Goal: Navigation & Orientation: Find specific page/section

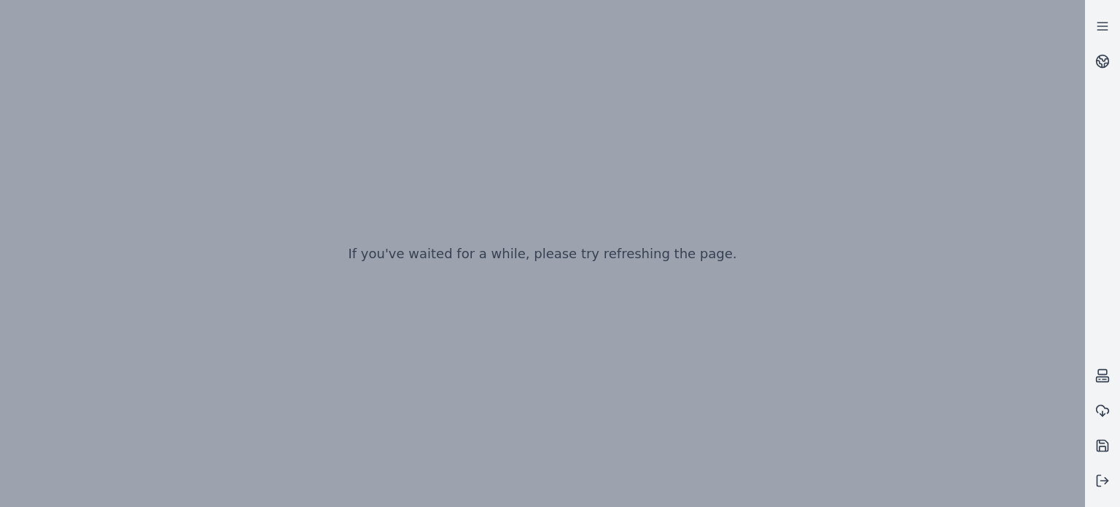
click at [794, 235] on div "If you've waited for a while, please try refreshing the page." at bounding box center [542, 253] width 1085 height 507
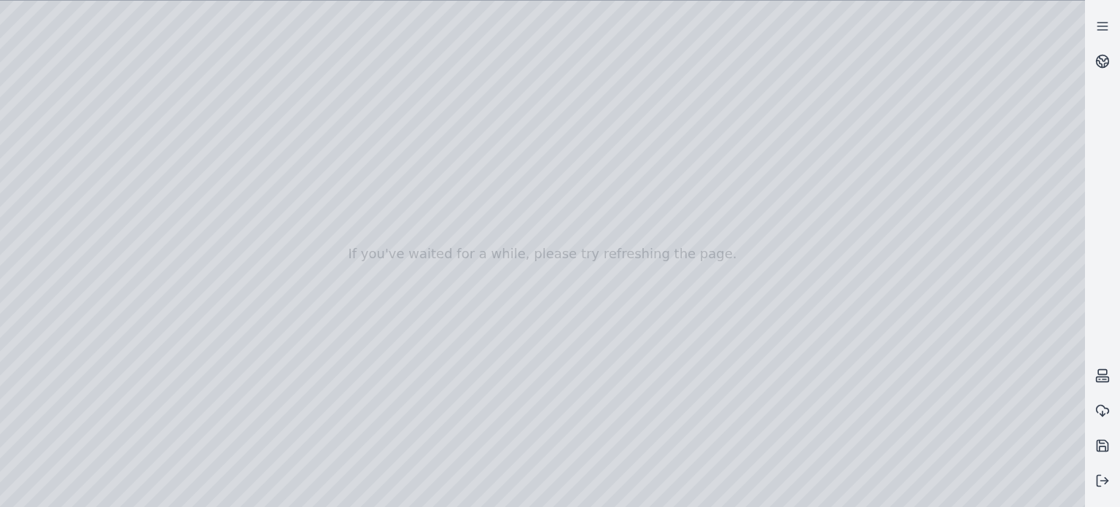
drag, startPoint x: 732, startPoint y: 217, endPoint x: 728, endPoint y: 242, distance: 25.8
drag, startPoint x: 706, startPoint y: 198, endPoint x: 695, endPoint y: 197, distance: 11.0
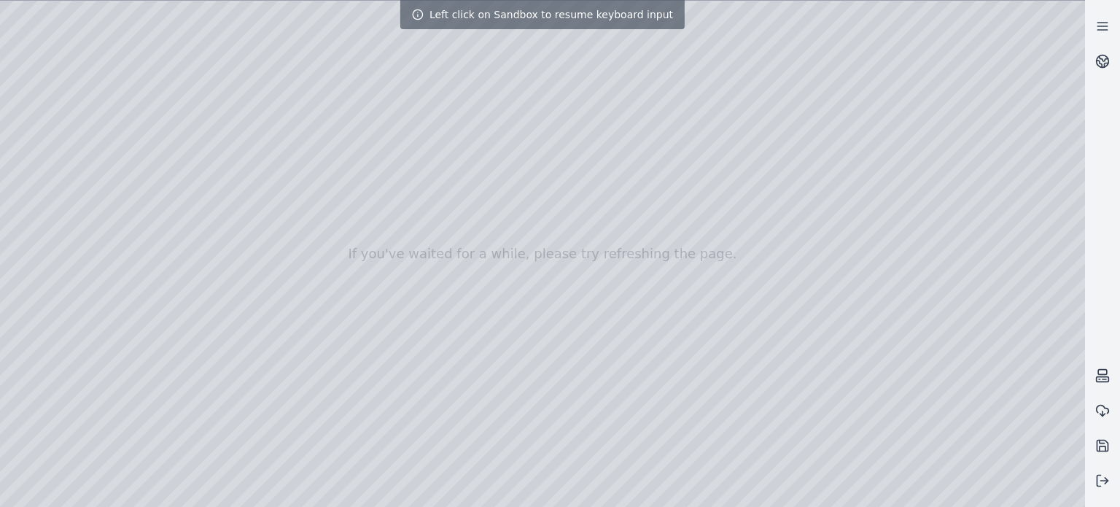
click at [526, 283] on div at bounding box center [542, 254] width 1085 height 506
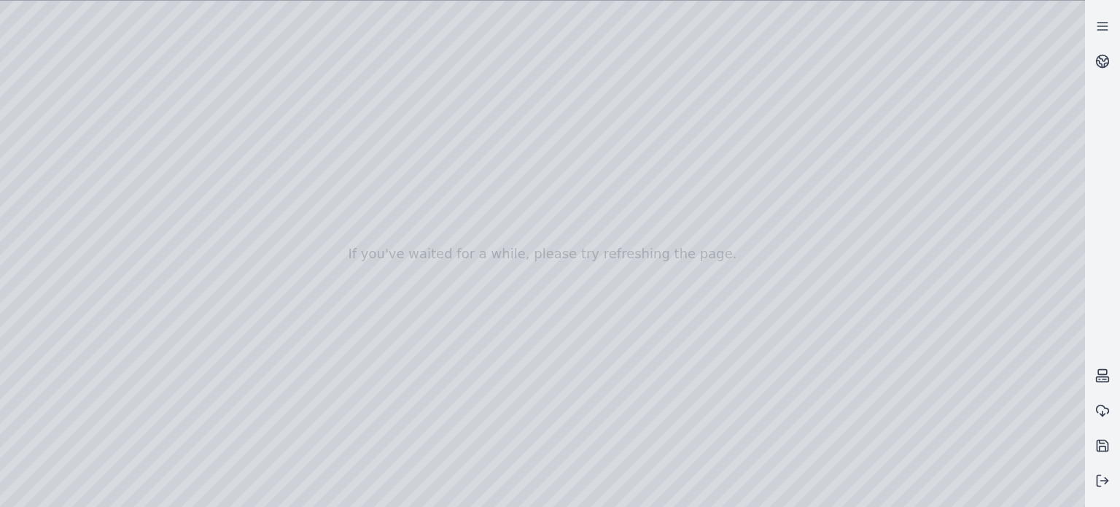
click at [630, 389] on div at bounding box center [542, 254] width 1085 height 506
click at [548, 199] on div at bounding box center [542, 254] width 1085 height 506
click at [636, 298] on div at bounding box center [542, 254] width 1085 height 506
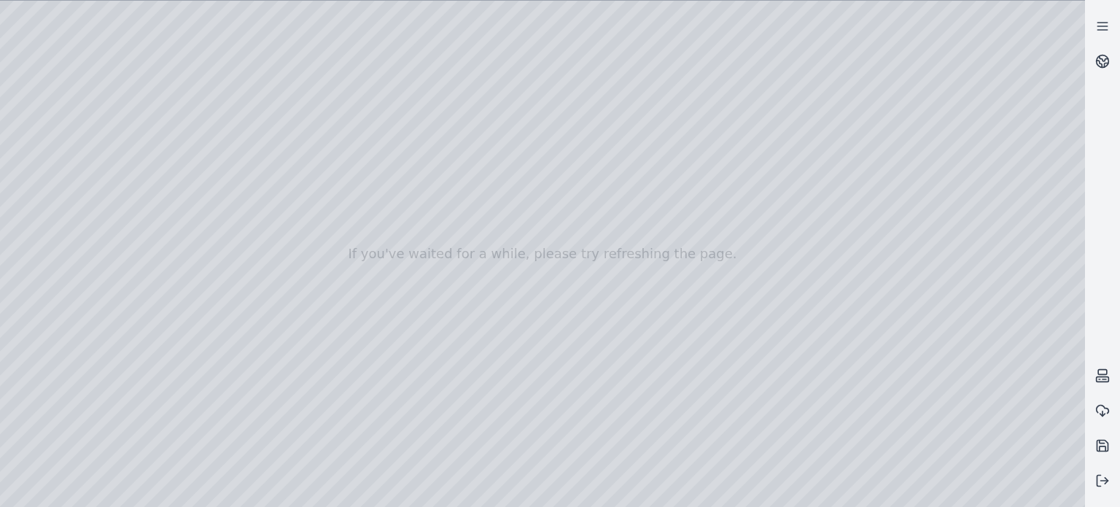
click at [636, 298] on div at bounding box center [542, 254] width 1085 height 506
click at [648, 354] on div at bounding box center [542, 254] width 1085 height 506
click at [513, 357] on div at bounding box center [542, 254] width 1085 height 506
click at [47, 104] on div at bounding box center [542, 254] width 1085 height 506
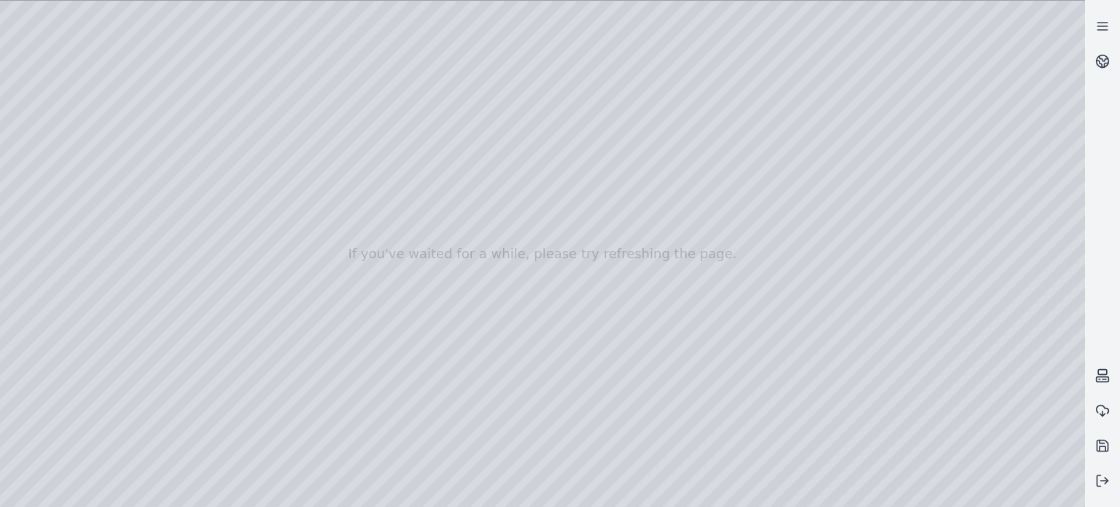
click at [57, 221] on div at bounding box center [542, 254] width 1085 height 506
click at [47, 185] on div at bounding box center [542, 254] width 1085 height 506
click at [185, 304] on div at bounding box center [542, 254] width 1085 height 506
click at [195, 381] on div at bounding box center [542, 254] width 1085 height 506
click at [195, 230] on div at bounding box center [542, 254] width 1085 height 506
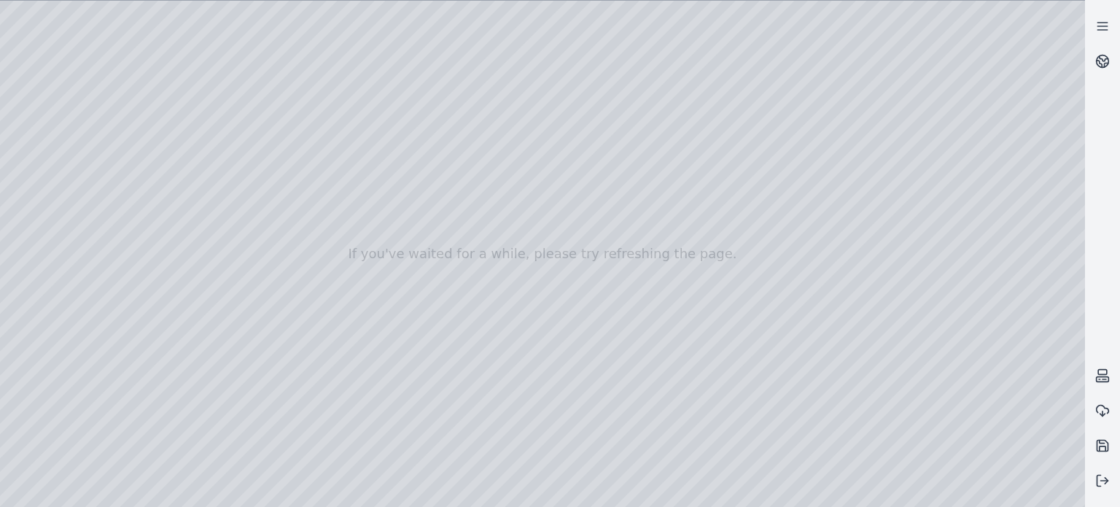
click at [194, 154] on div at bounding box center [542, 254] width 1085 height 506
click at [196, 148] on div at bounding box center [542, 254] width 1085 height 506
click at [198, 150] on div at bounding box center [542, 254] width 1085 height 506
click at [221, 459] on div at bounding box center [542, 254] width 1085 height 506
click at [95, 31] on div at bounding box center [542, 254] width 1085 height 506
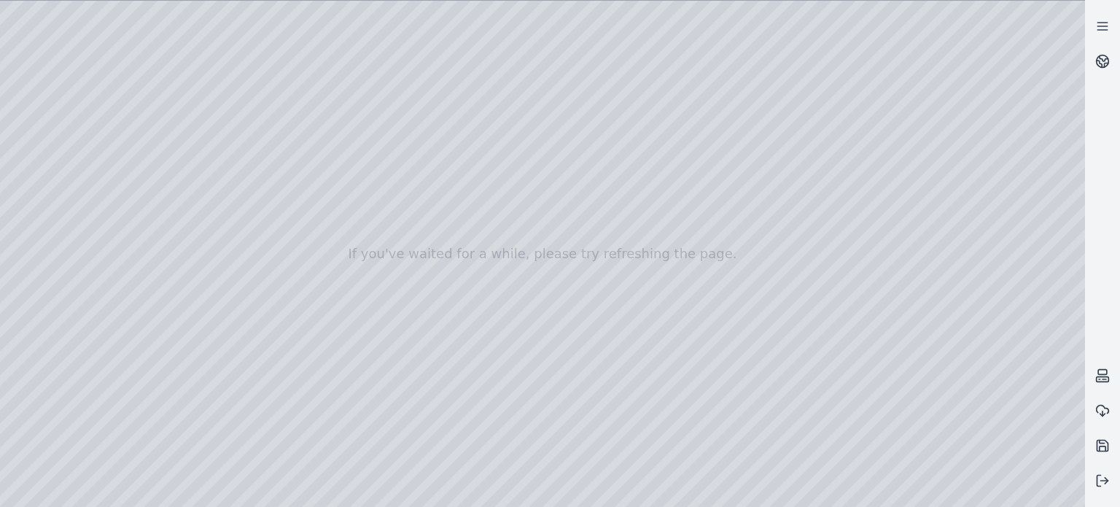
drag, startPoint x: 469, startPoint y: 348, endPoint x: 514, endPoint y: 311, distance: 58.1
drag, startPoint x: 488, startPoint y: 378, endPoint x: 499, endPoint y: 225, distance: 152.8
drag, startPoint x: 594, startPoint y: 385, endPoint x: 613, endPoint y: 220, distance: 166.6
drag, startPoint x: 608, startPoint y: 361, endPoint x: 701, endPoint y: 217, distance: 172.0
drag, startPoint x: 592, startPoint y: 255, endPoint x: 581, endPoint y: 363, distance: 109.2
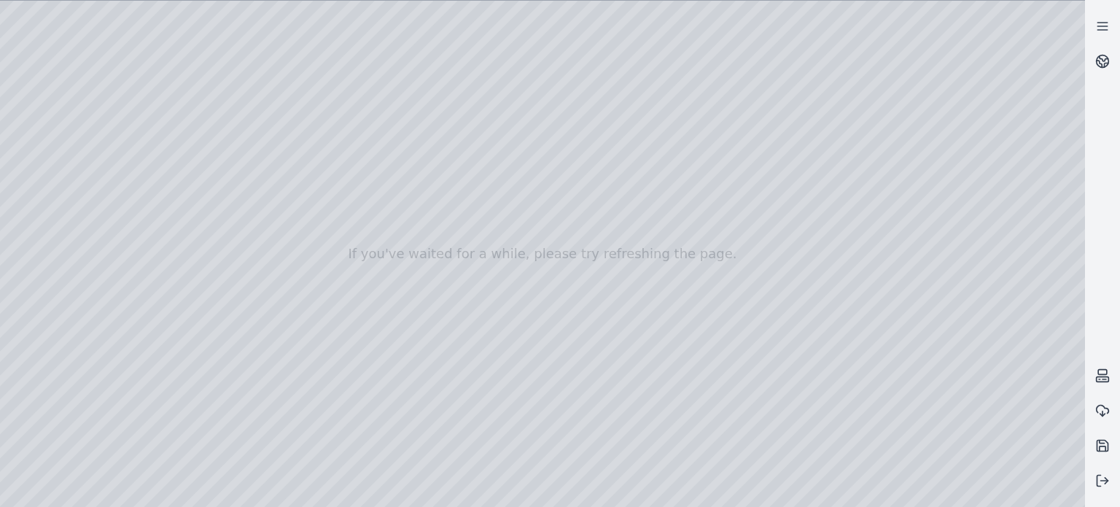
drag, startPoint x: 742, startPoint y: 214, endPoint x: 454, endPoint y: 295, distance: 299.2
drag, startPoint x: 882, startPoint y: 178, endPoint x: 656, endPoint y: 306, distance: 260.3
click at [581, 231] on div at bounding box center [542, 254] width 1085 height 506
drag, startPoint x: 535, startPoint y: 333, endPoint x: 653, endPoint y: 205, distance: 174.5
click at [653, 205] on div at bounding box center [542, 254] width 1085 height 506
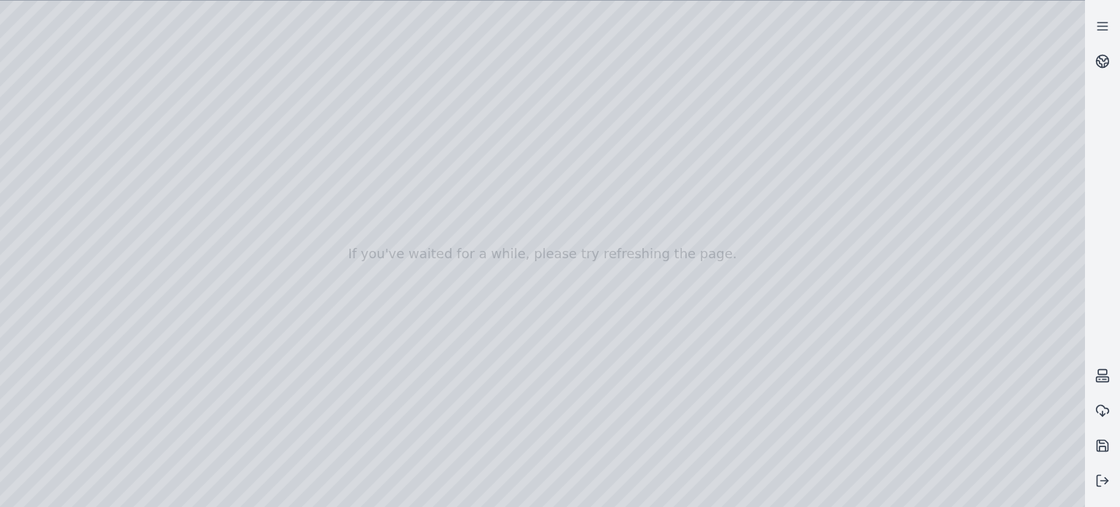
click at [653, 322] on div at bounding box center [542, 254] width 1085 height 506
click at [791, 150] on div at bounding box center [542, 254] width 1085 height 506
drag, startPoint x: 532, startPoint y: 310, endPoint x: 654, endPoint y: 203, distance: 162.3
click at [654, 203] on div at bounding box center [542, 254] width 1085 height 506
click at [443, 353] on div at bounding box center [542, 254] width 1085 height 506
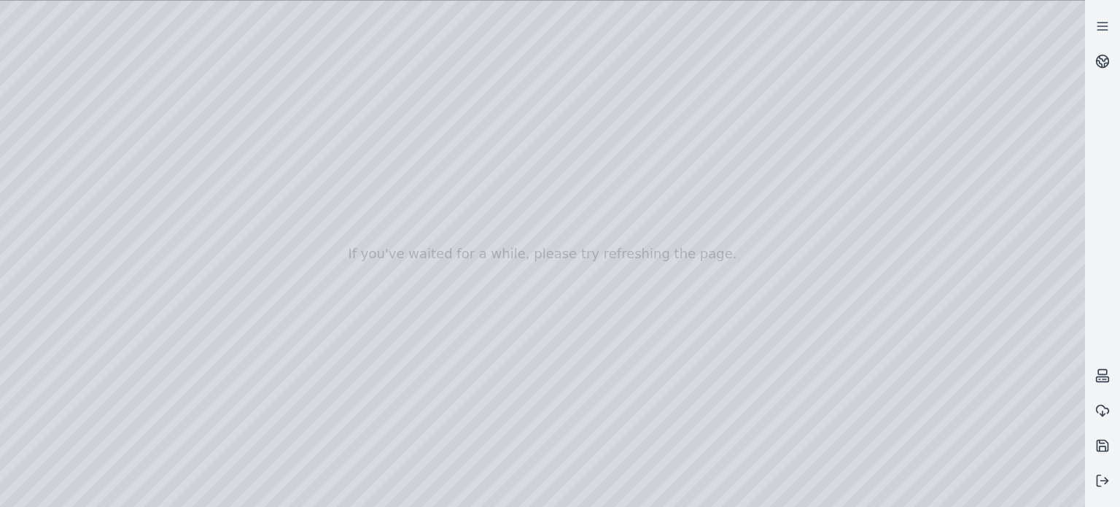
click at [453, 368] on div at bounding box center [542, 254] width 1085 height 506
click at [44, 109] on div at bounding box center [542, 254] width 1085 height 506
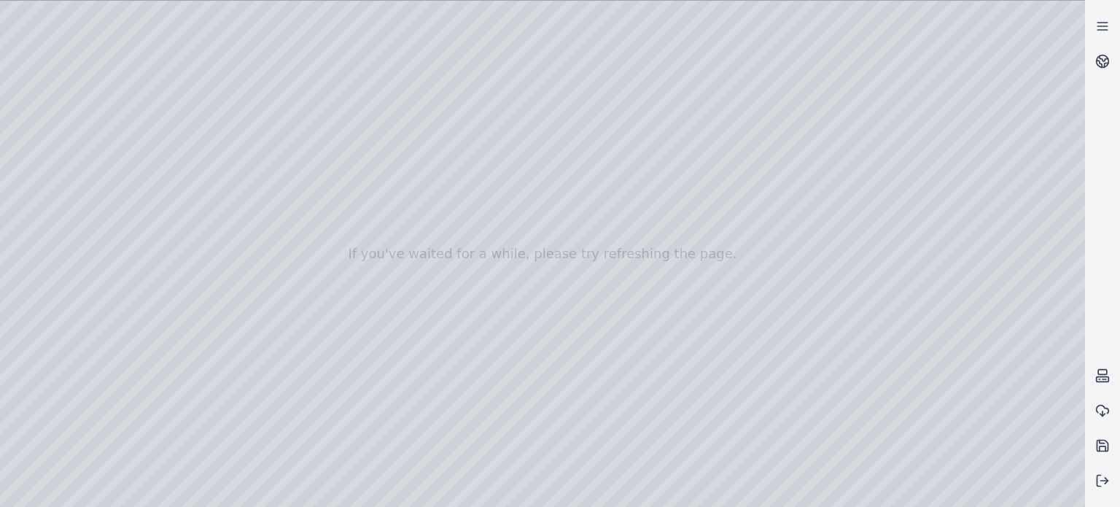
click at [44, 109] on div at bounding box center [542, 254] width 1085 height 506
click at [1102, 481] on icon at bounding box center [1102, 480] width 15 height 15
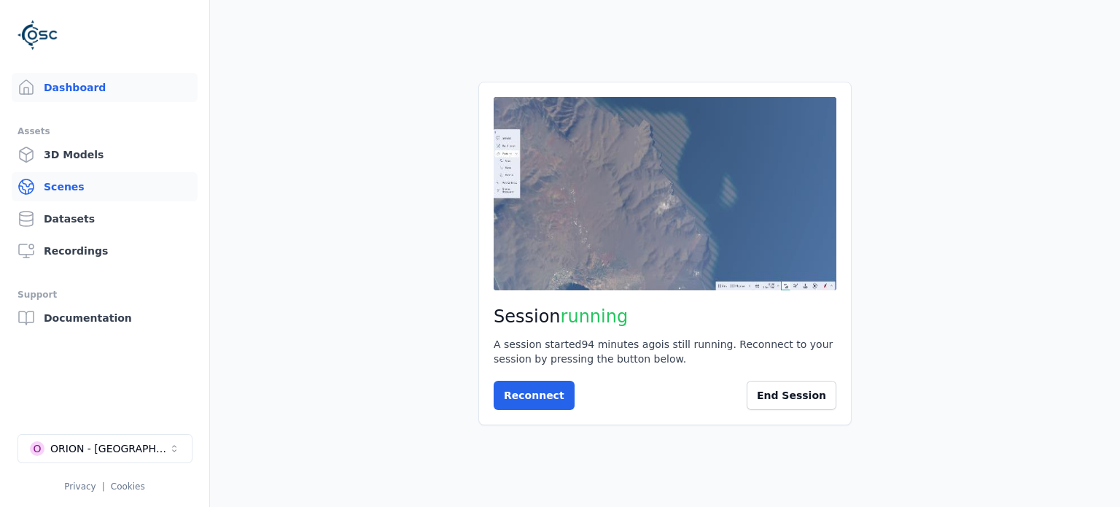
click at [68, 189] on link "Scenes" at bounding box center [105, 186] width 186 height 29
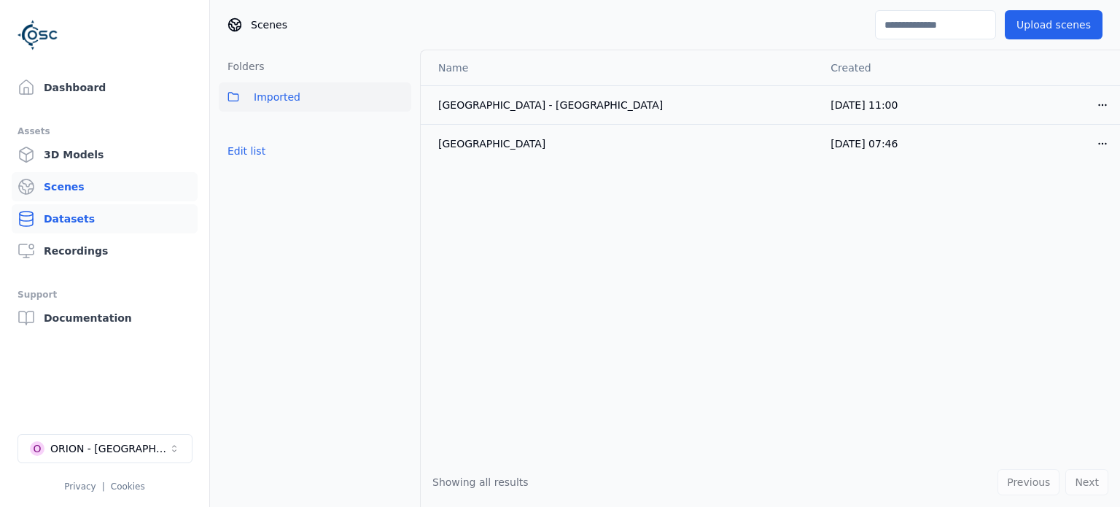
click at [76, 220] on link "Datasets" at bounding box center [105, 218] width 186 height 29
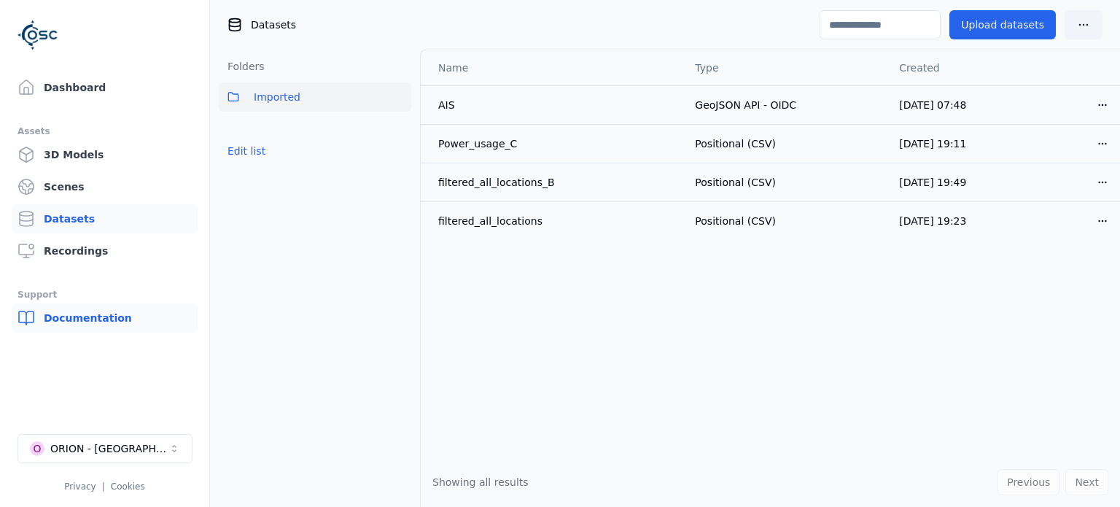
click at [88, 318] on link "Documentation" at bounding box center [105, 317] width 186 height 29
click at [69, 189] on link "Scenes" at bounding box center [105, 186] width 186 height 29
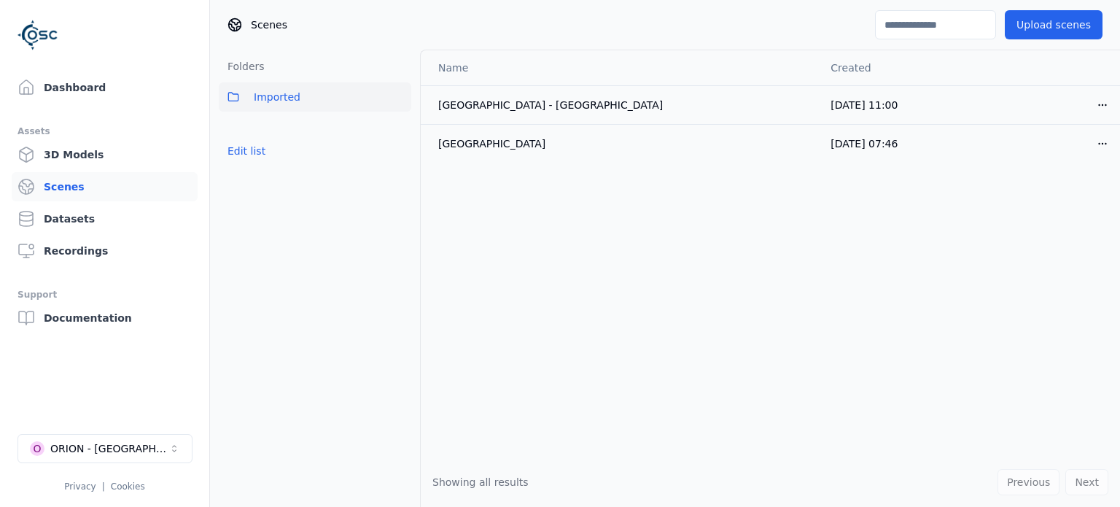
click at [284, 98] on span "Imported" at bounding box center [277, 97] width 47 height 18
click at [794, 261] on div "Name Created [GEOGRAPHIC_DATA] - New terminal [DATE] 11:00 Open menu [GEOGRAPHI…" at bounding box center [770, 253] width 699 height 407
click at [1041, 482] on div "Previous Next" at bounding box center [1053, 482] width 111 height 26
click at [69, 85] on link "Dashboard" at bounding box center [105, 87] width 186 height 29
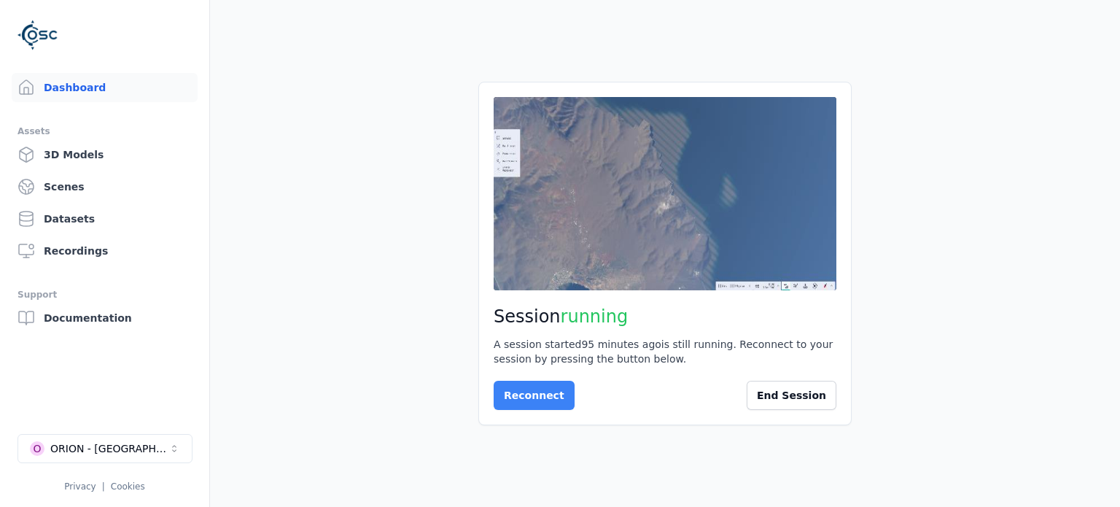
click at [534, 393] on button "Reconnect" at bounding box center [534, 395] width 81 height 29
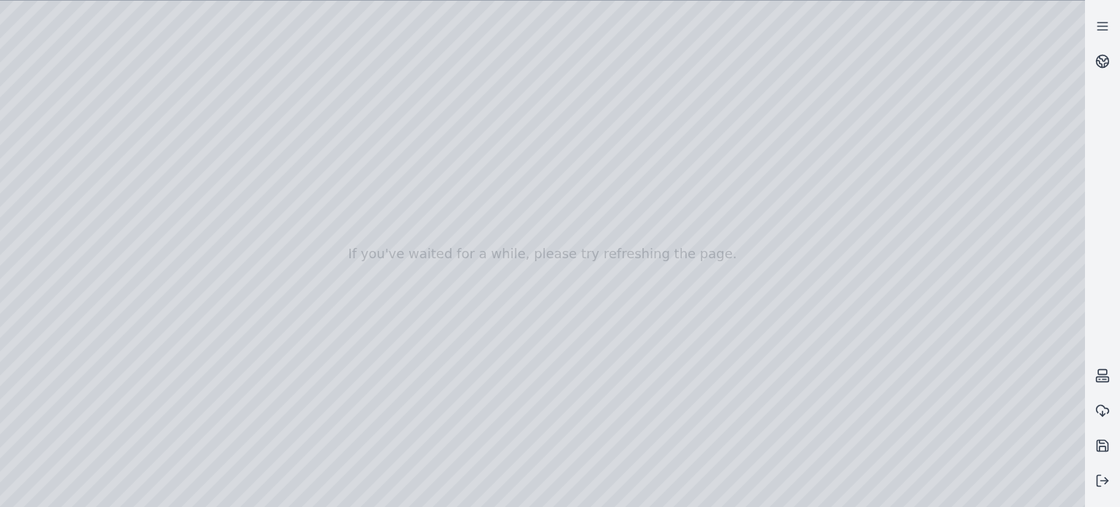
click at [469, 297] on div at bounding box center [542, 254] width 1085 height 506
drag, startPoint x: 422, startPoint y: 309, endPoint x: 636, endPoint y: 229, distance: 228.7
click at [638, 230] on div at bounding box center [542, 254] width 1085 height 506
click at [454, 399] on div at bounding box center [542, 254] width 1085 height 506
click at [458, 259] on div at bounding box center [542, 254] width 1085 height 506
